Goal: Task Accomplishment & Management: Complete application form

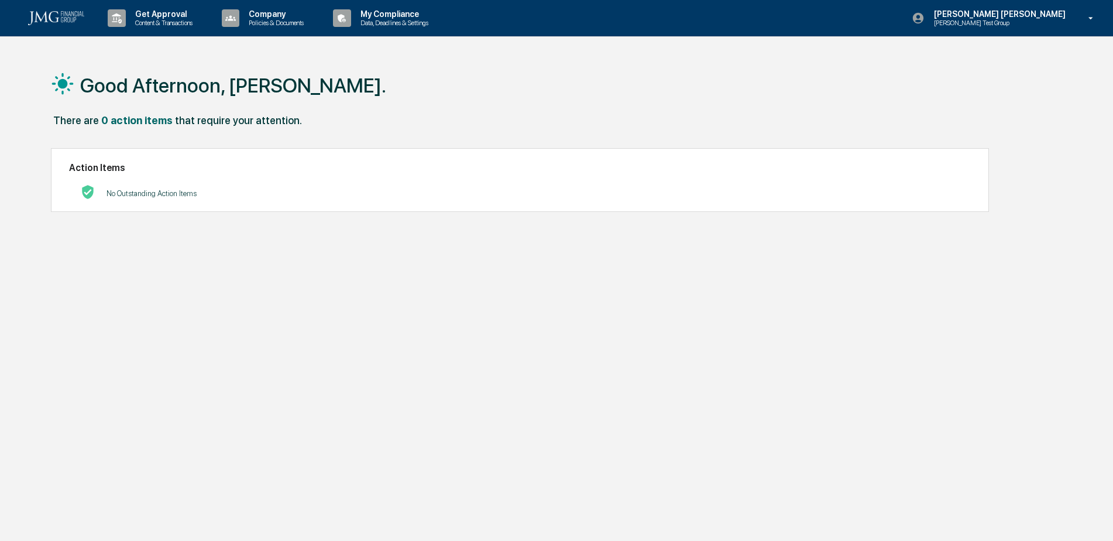
click at [163, 18] on p "Get Approval" at bounding box center [162, 13] width 73 height 9
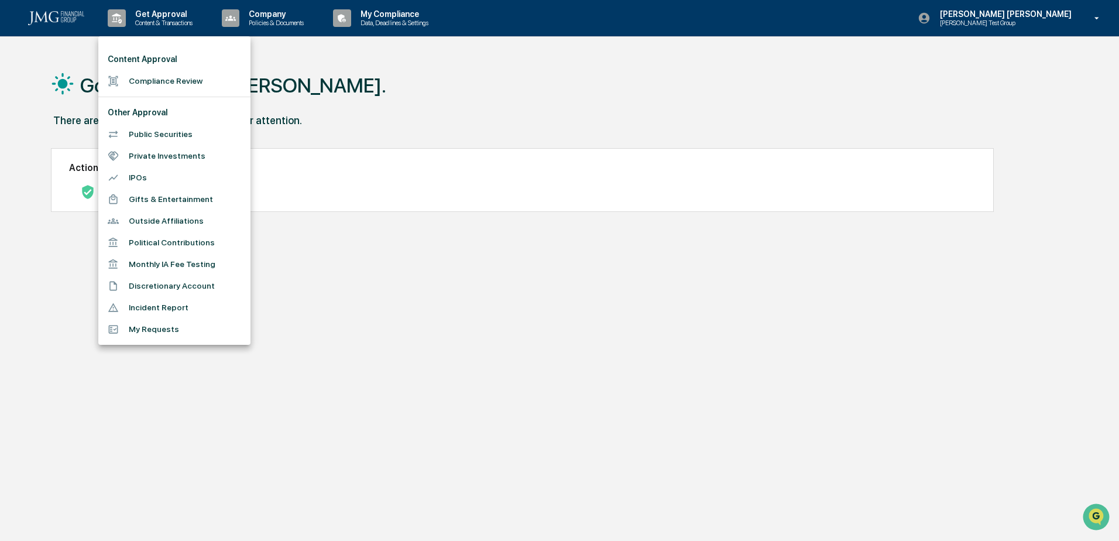
click at [198, 308] on li "Incident Report" at bounding box center [174, 308] width 152 height 22
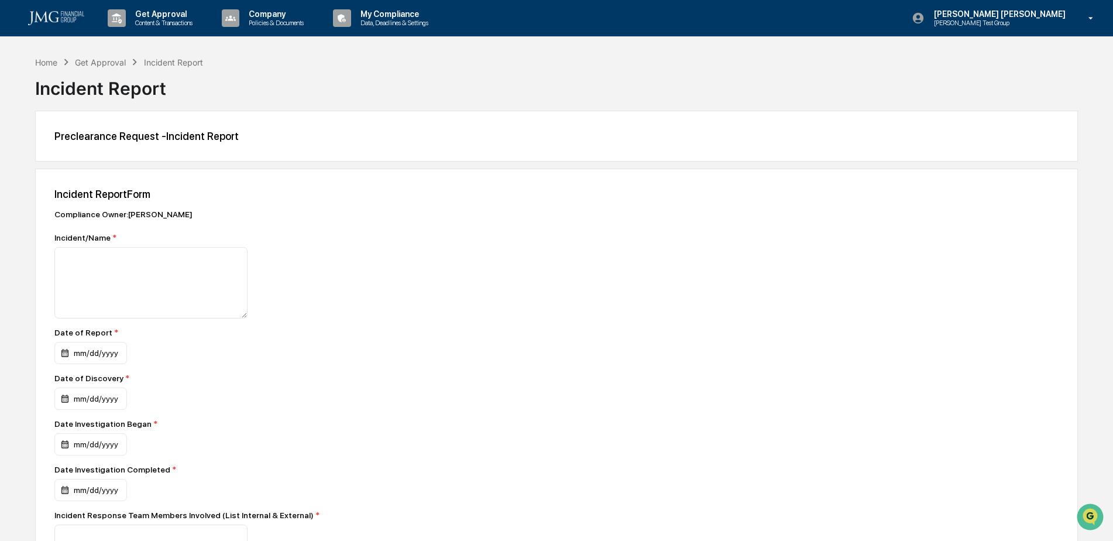
click at [59, 16] on img at bounding box center [56, 18] width 56 height 14
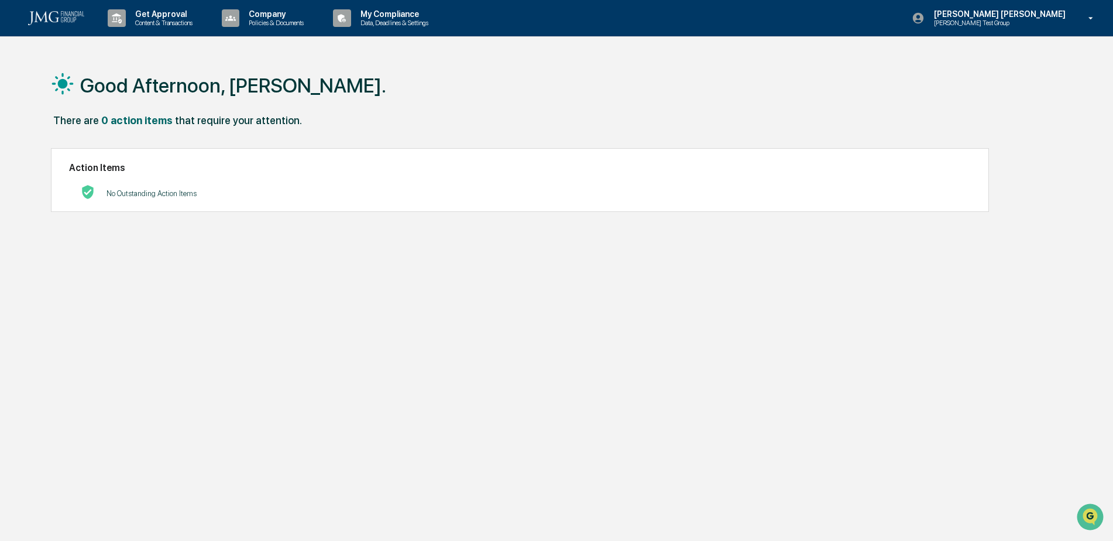
click at [525, 90] on div "Good Afternoon, [PERSON_NAME]." at bounding box center [552, 85] width 1002 height 59
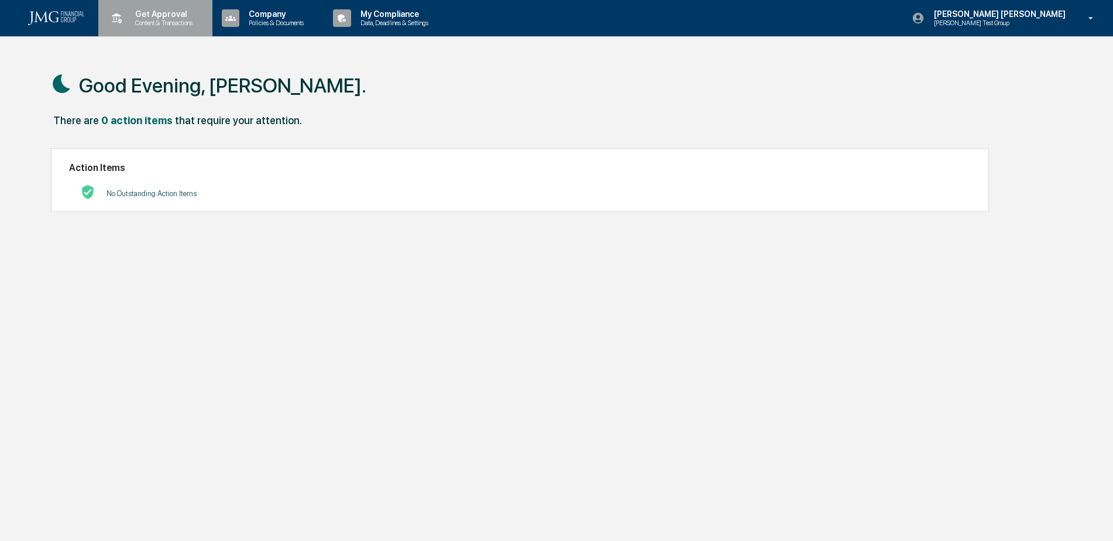
click at [156, 16] on p "Get Approval" at bounding box center [162, 13] width 73 height 9
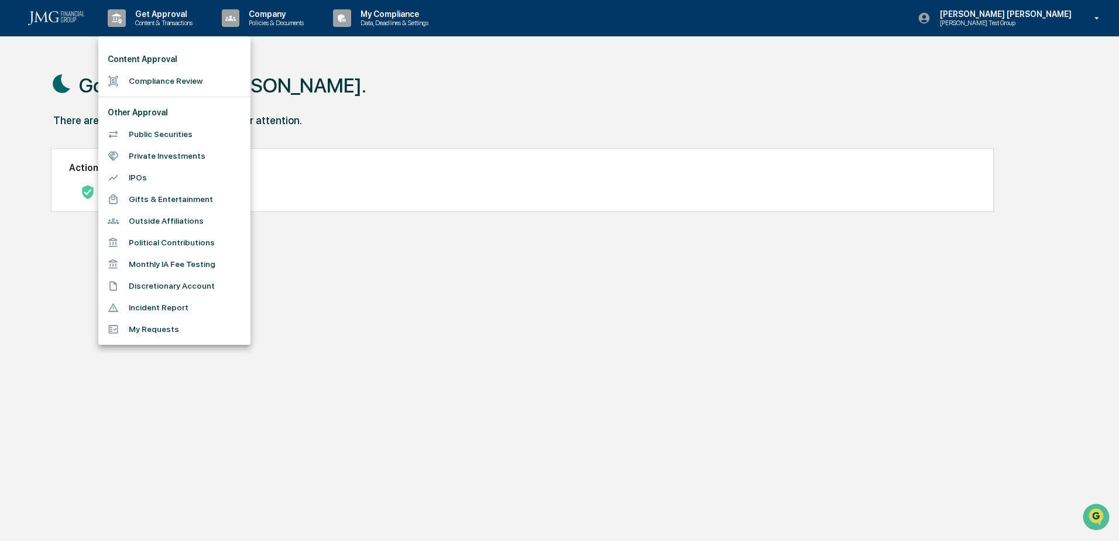
click at [194, 301] on li "Incident Report" at bounding box center [174, 308] width 152 height 22
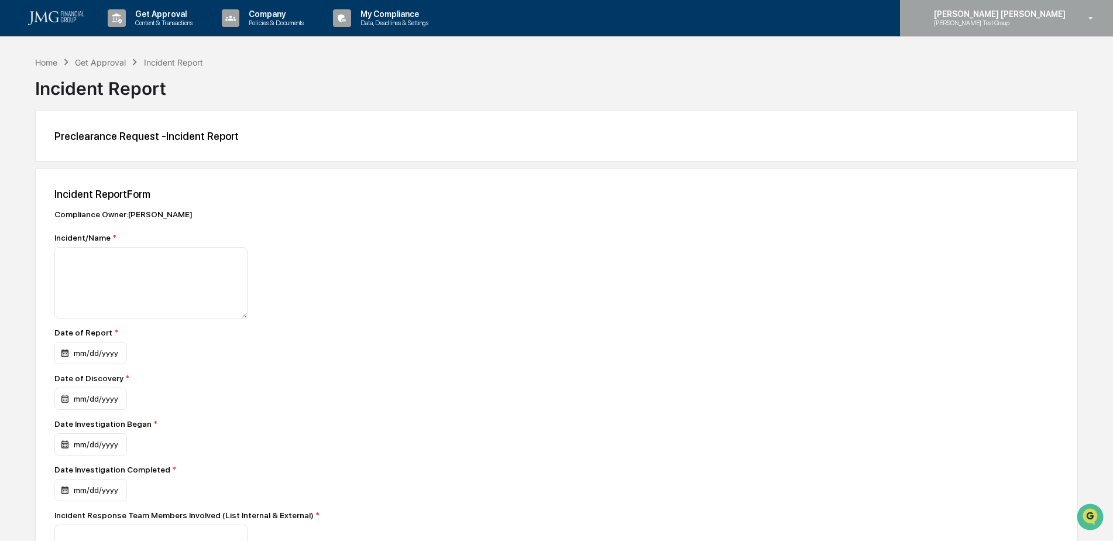
click at [1035, 26] on p "[PERSON_NAME] Test Group" at bounding box center [981, 23] width 115 height 8
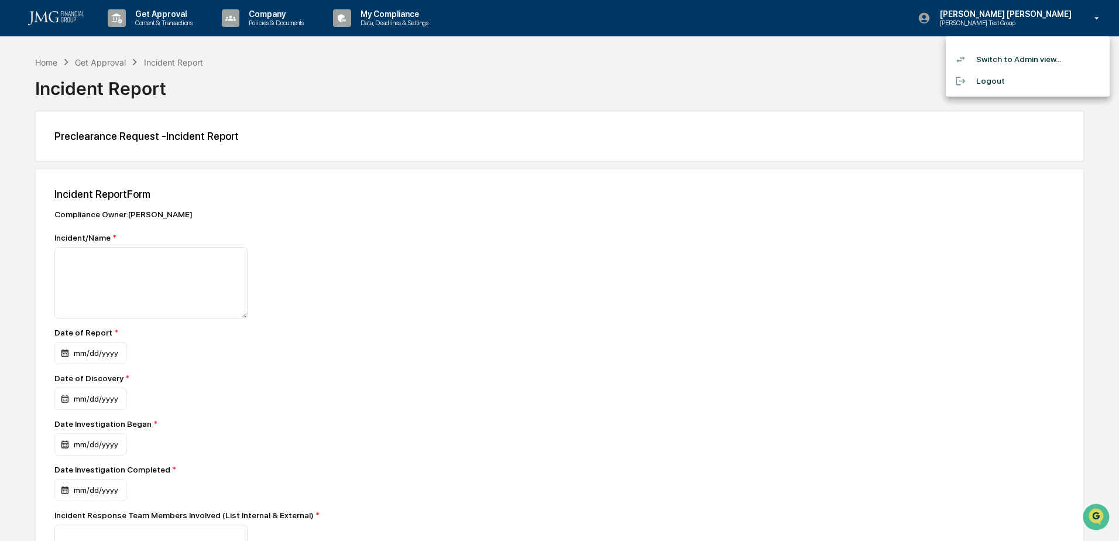
click at [995, 84] on li "Logout" at bounding box center [1027, 81] width 164 height 22
